Goal: Task Accomplishment & Management: Manage account settings

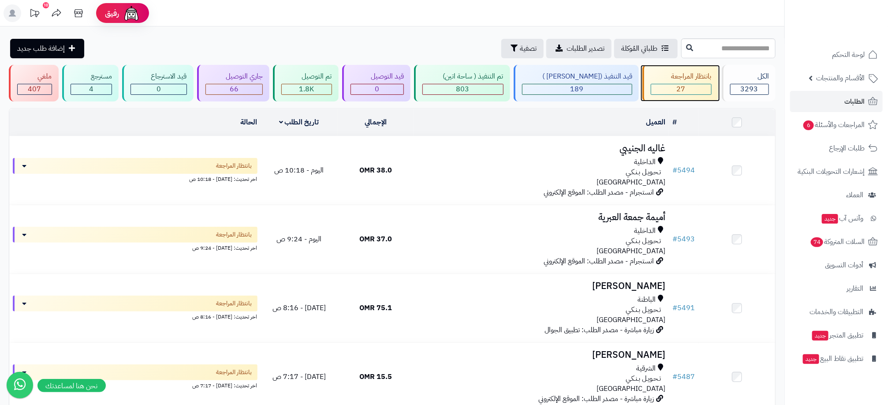
click at [672, 93] on div "27" at bounding box center [682, 89] width 60 height 10
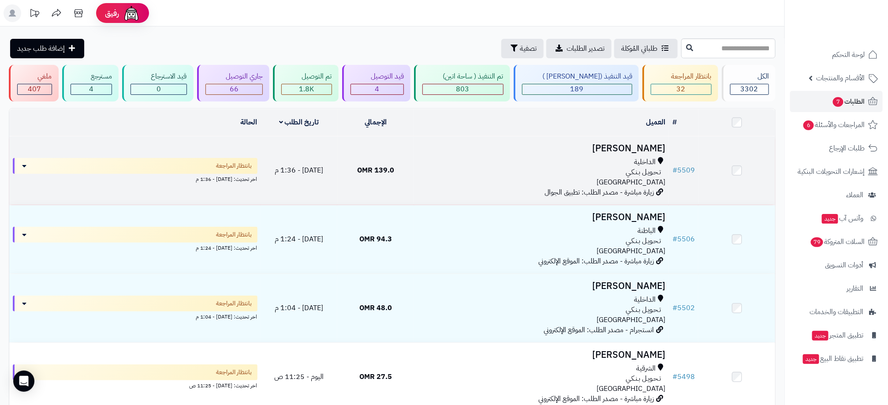
click at [567, 171] on div "تـحـويـل بـنـكـي" at bounding box center [542, 172] width 248 height 10
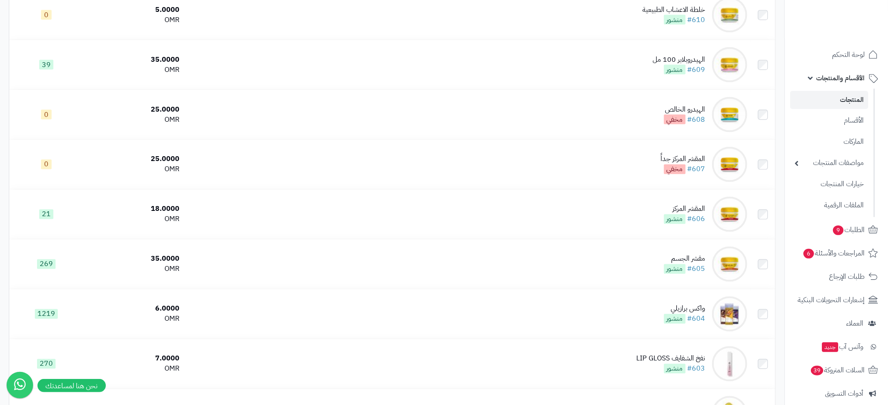
scroll to position [2441, 0]
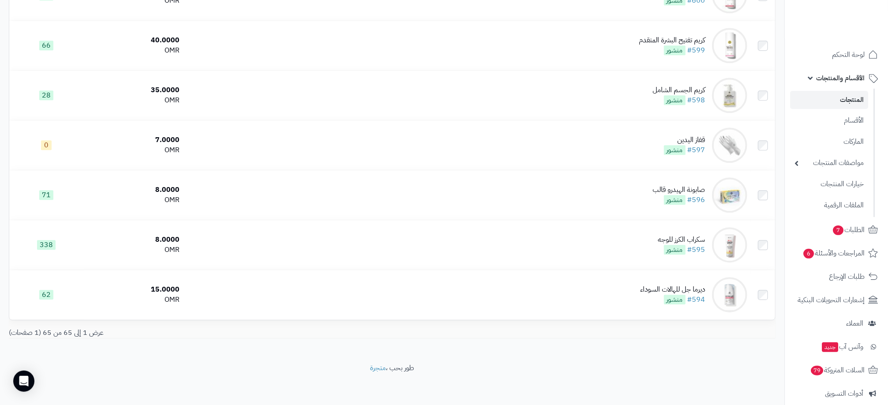
scroll to position [2236, 0]
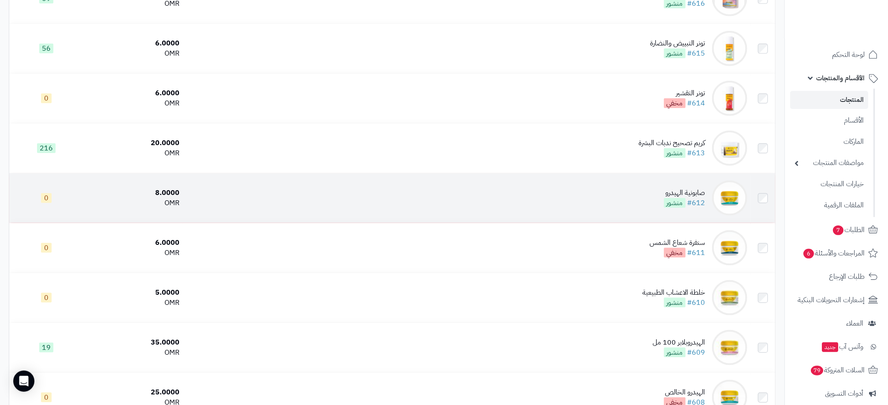
click at [368, 207] on td "صابونية الهيدرو #612 منشور" at bounding box center [467, 197] width 568 height 49
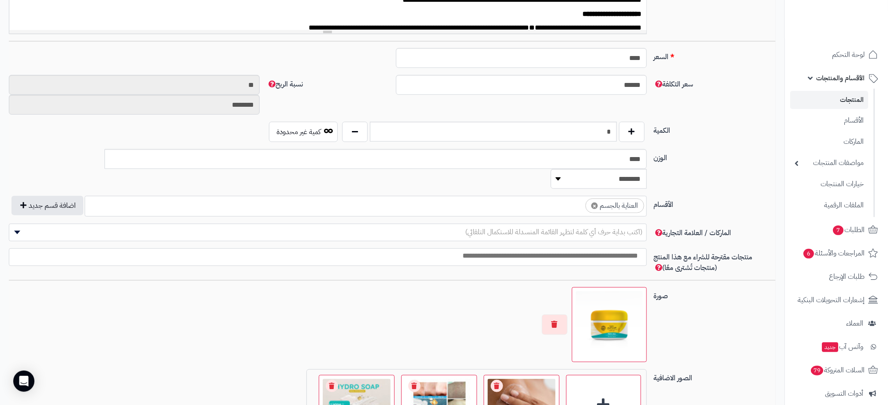
scroll to position [306, 0]
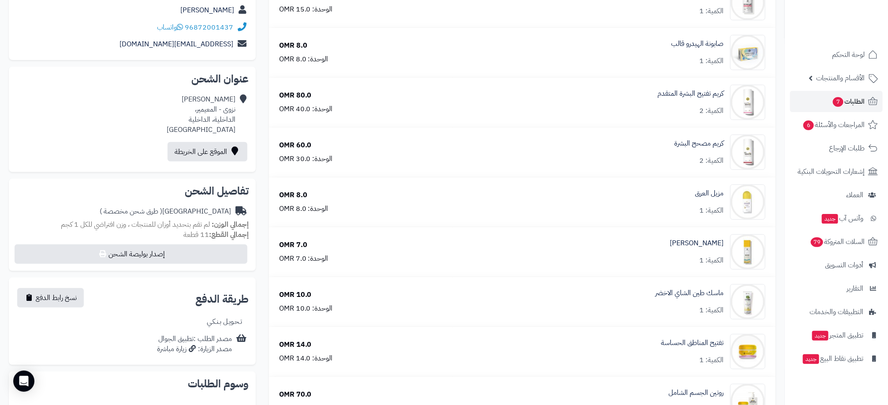
scroll to position [199, 0]
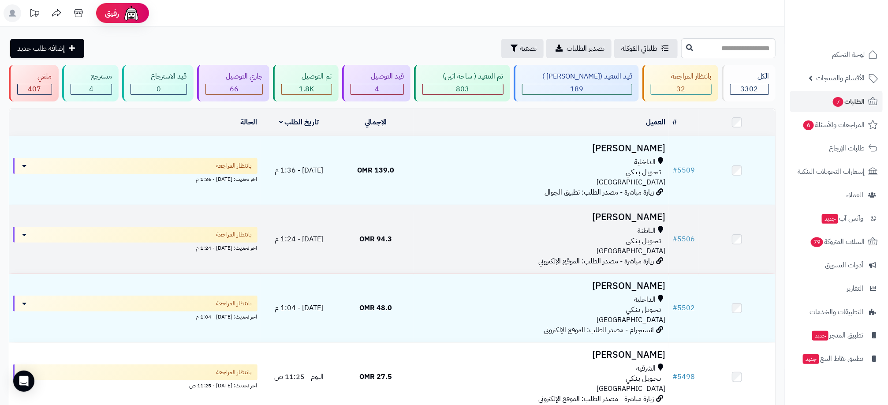
click at [606, 247] on div "الباطنة تـحـويـل بـنـكـي عمان" at bounding box center [542, 241] width 248 height 30
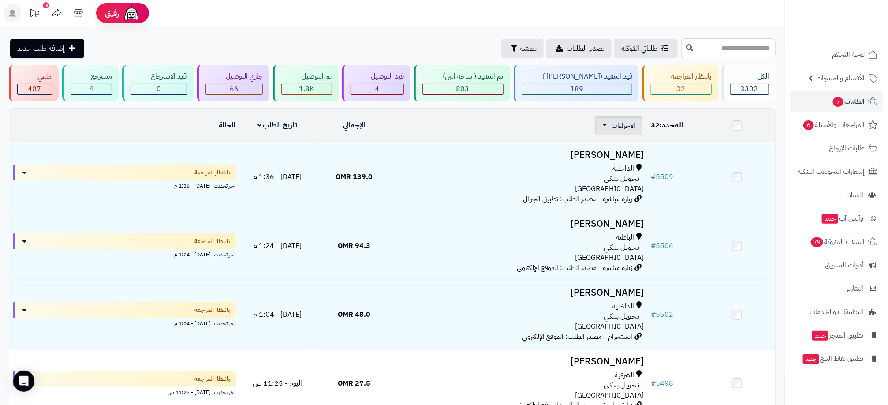
click at [607, 130] on link "الاجراءات" at bounding box center [619, 125] width 33 height 11
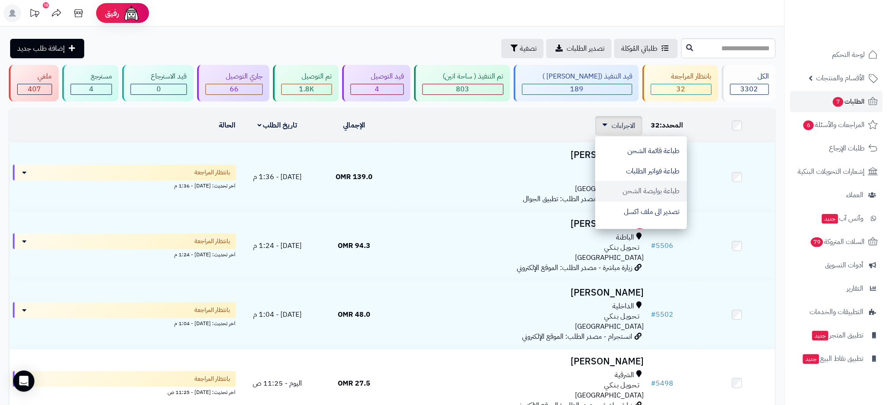
scroll to position [77, 0]
click at [675, 198] on button "تصدير الى ملف اكسل" at bounding box center [642, 196] width 92 height 20
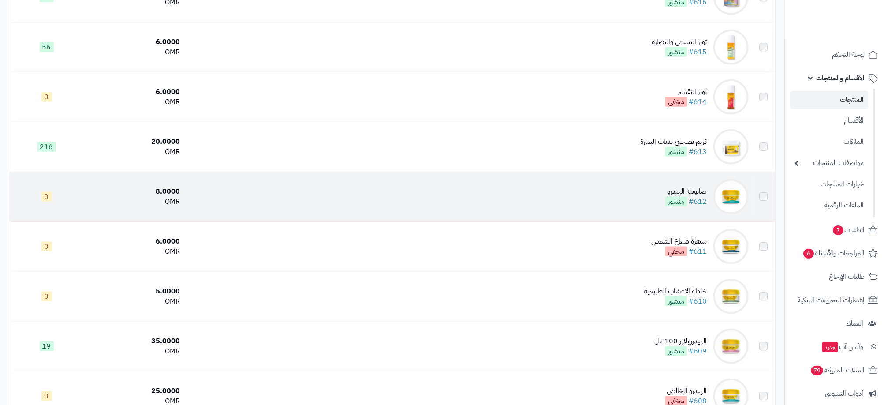
scroll to position [2236, 0]
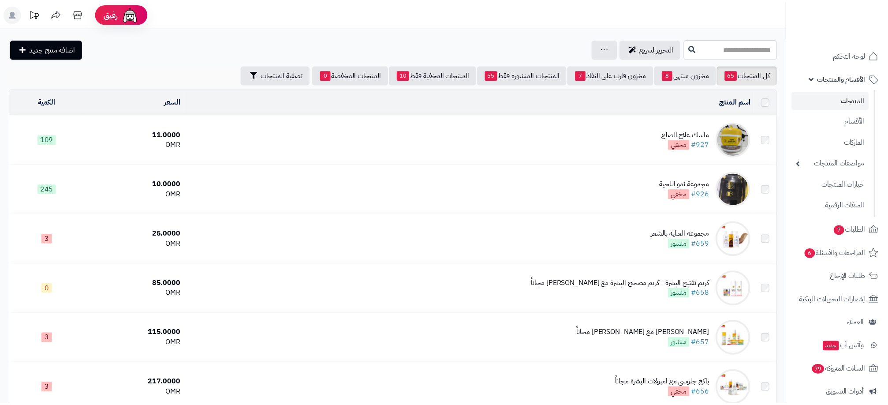
scroll to position [2236, 0]
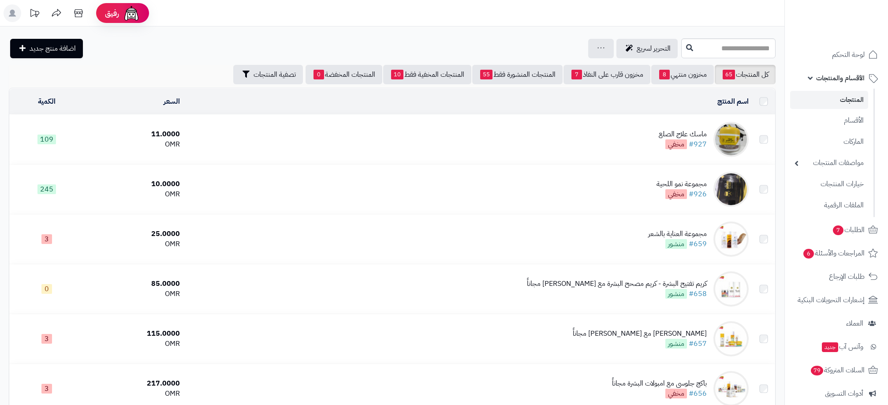
scroll to position [2236, 0]
